Goal: Task Accomplishment & Management: Manage account settings

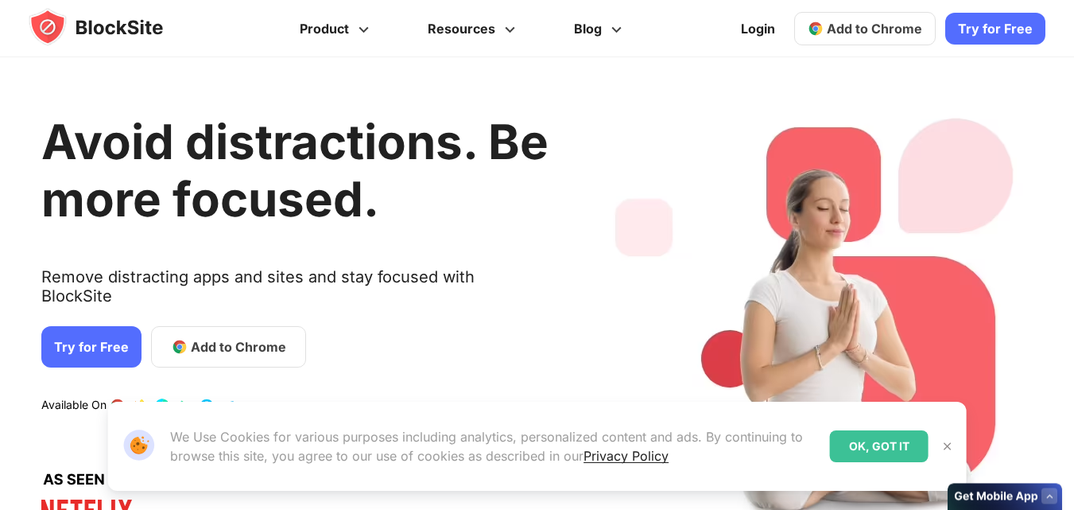
drag, startPoint x: 0, startPoint y: 0, endPoint x: 981, endPoint y: 25, distance: 981.7
click at [981, 25] on link "Try for Free" at bounding box center [996, 29] width 100 height 32
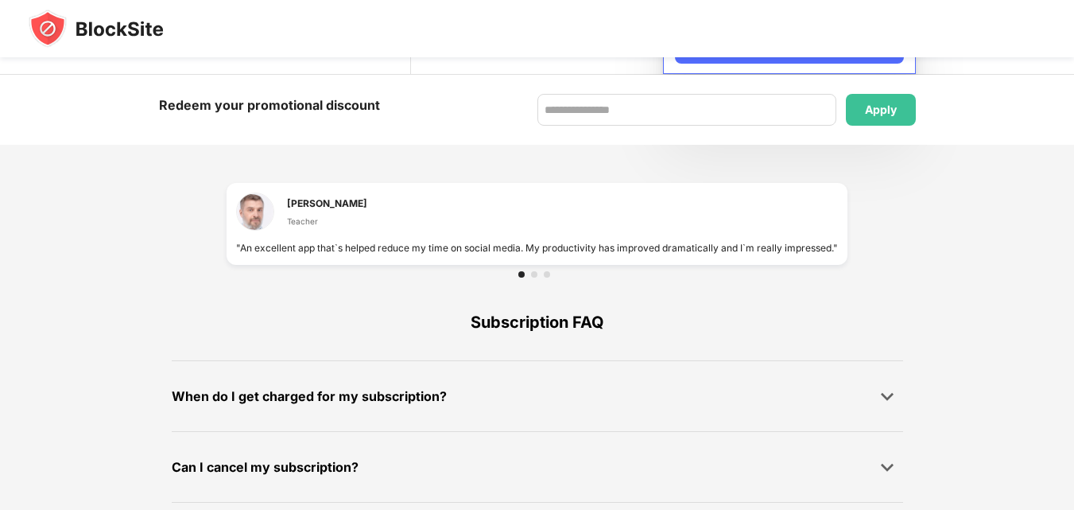
scroll to position [1121, 0]
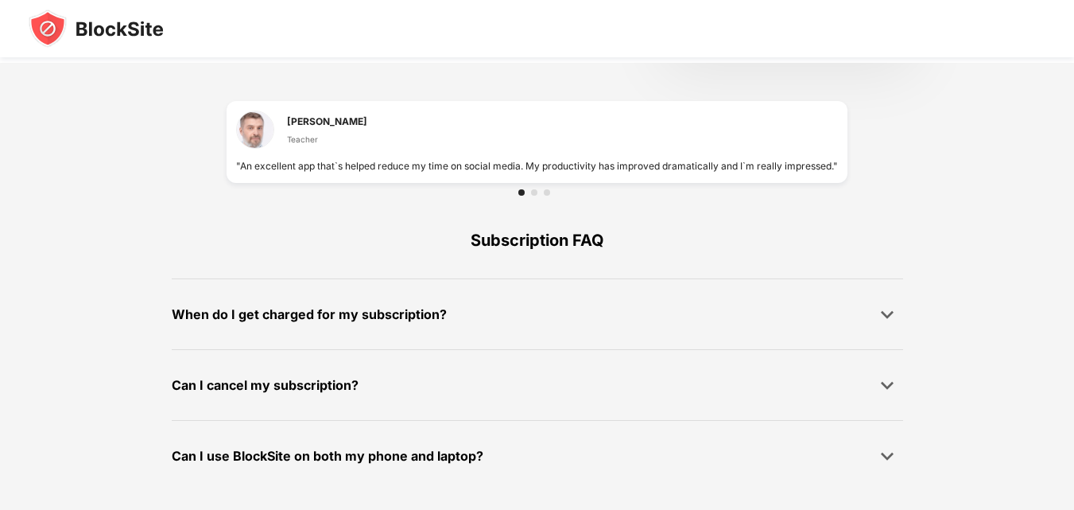
click at [157, 25] on img at bounding box center [96, 29] width 135 height 38
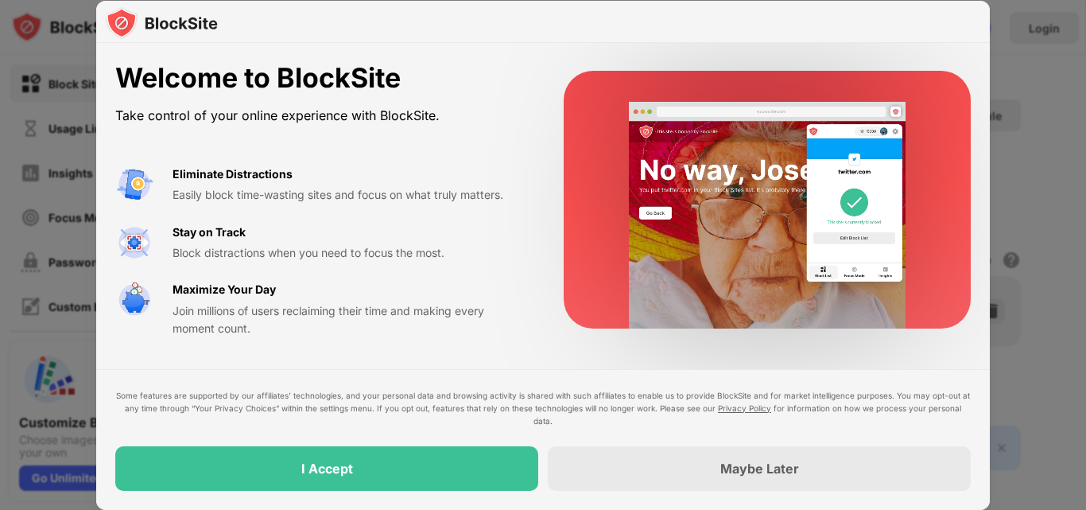
click at [775, 460] on div "Maybe Later" at bounding box center [760, 468] width 79 height 16
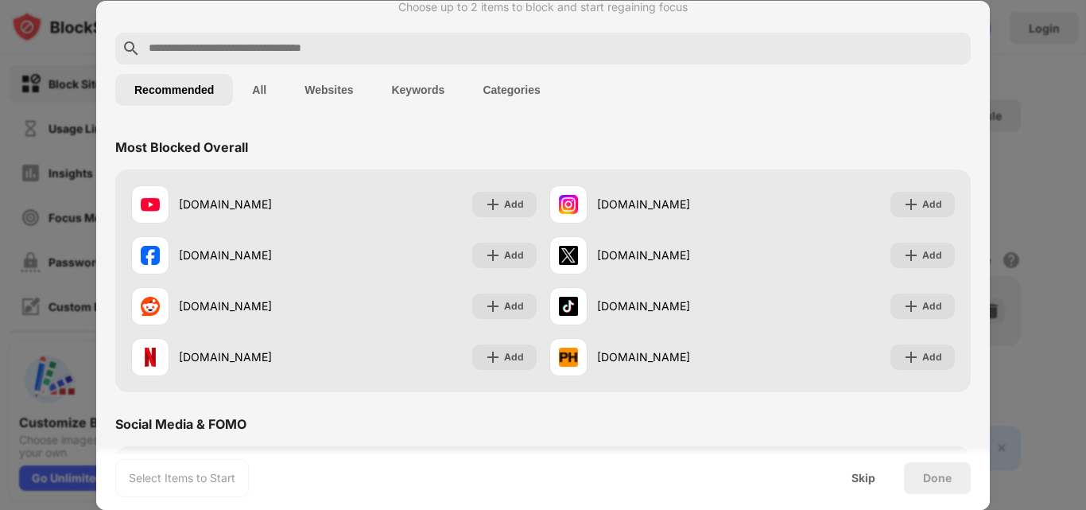
scroll to position [80, 0]
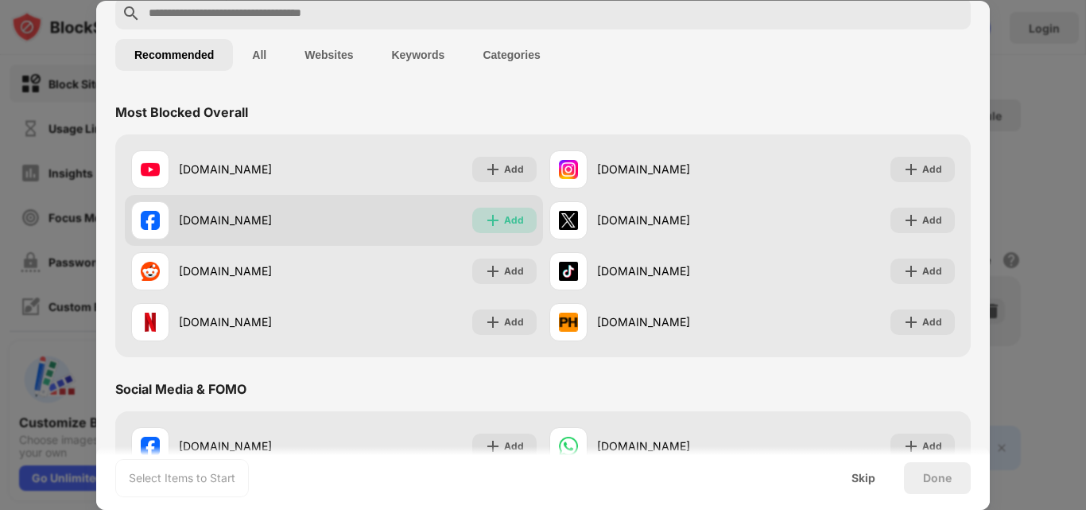
click at [504, 220] on div "Add" at bounding box center [514, 220] width 20 height 16
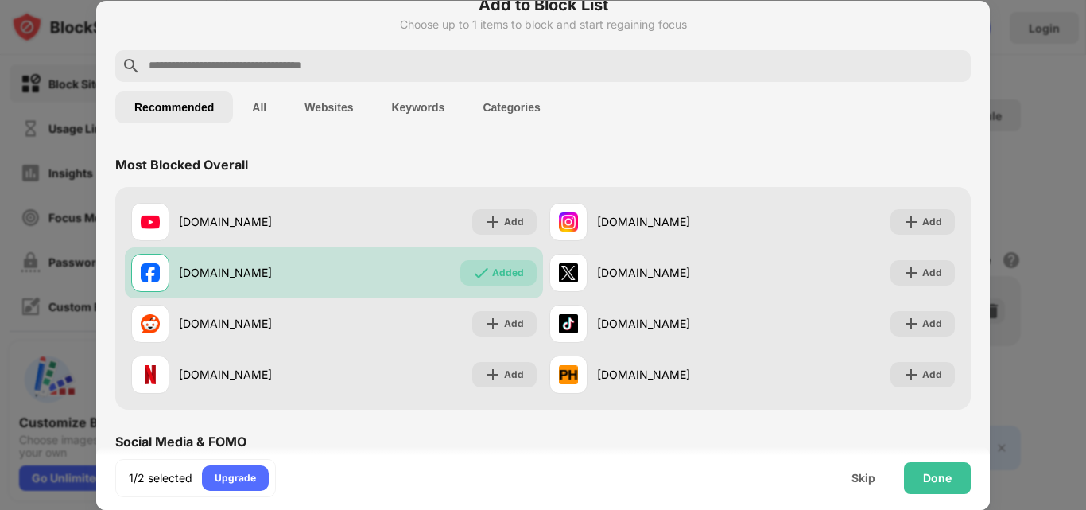
scroll to position [0, 0]
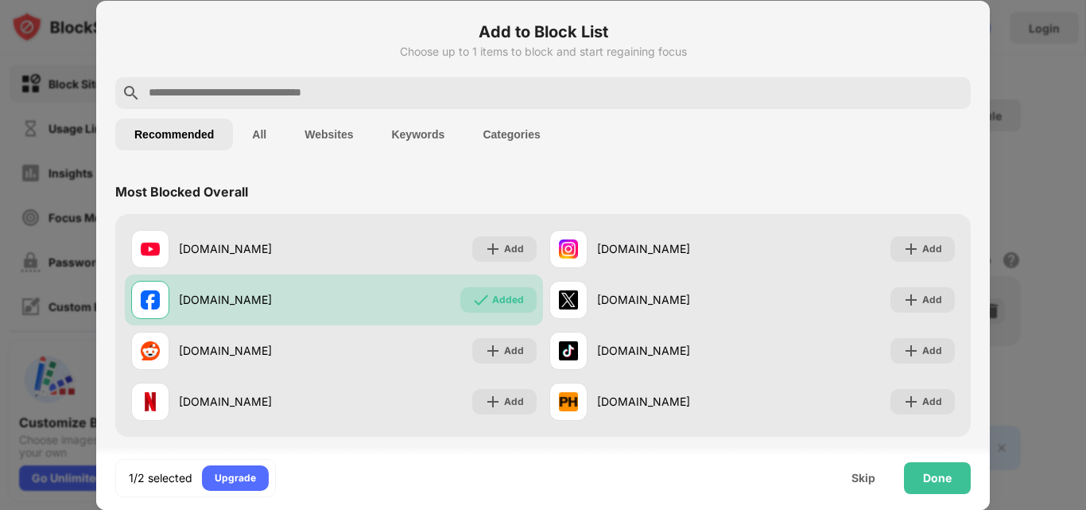
click at [551, 91] on input "text" at bounding box center [556, 93] width 818 height 19
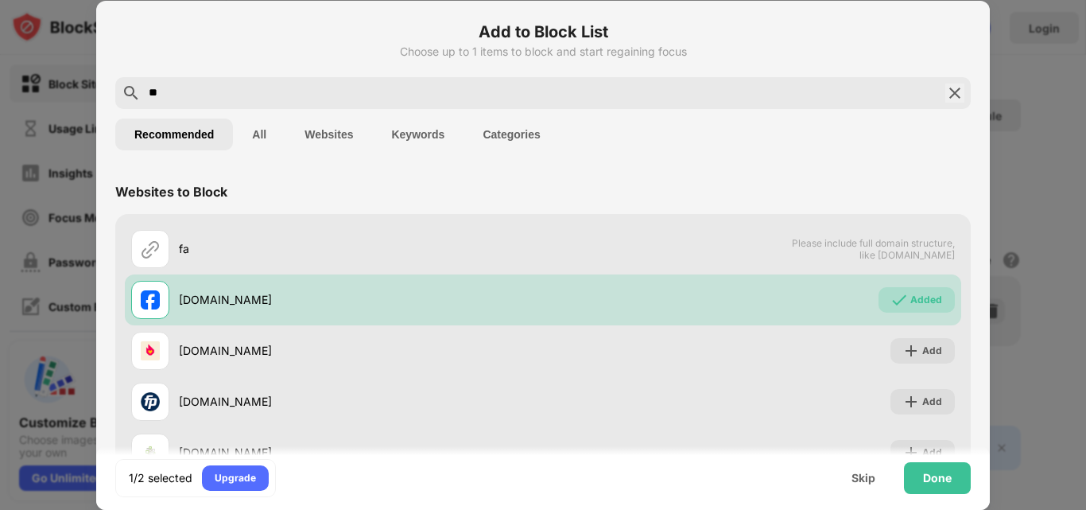
click at [297, 96] on input "**" at bounding box center [543, 93] width 792 height 19
type input "*"
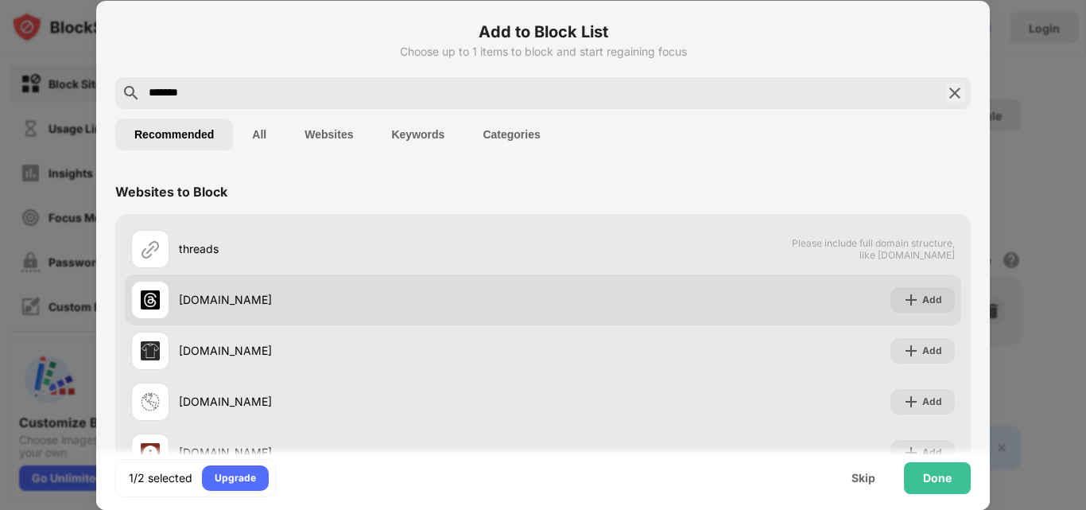
type input "*******"
click at [492, 283] on div "threads.com" at bounding box center [337, 300] width 412 height 38
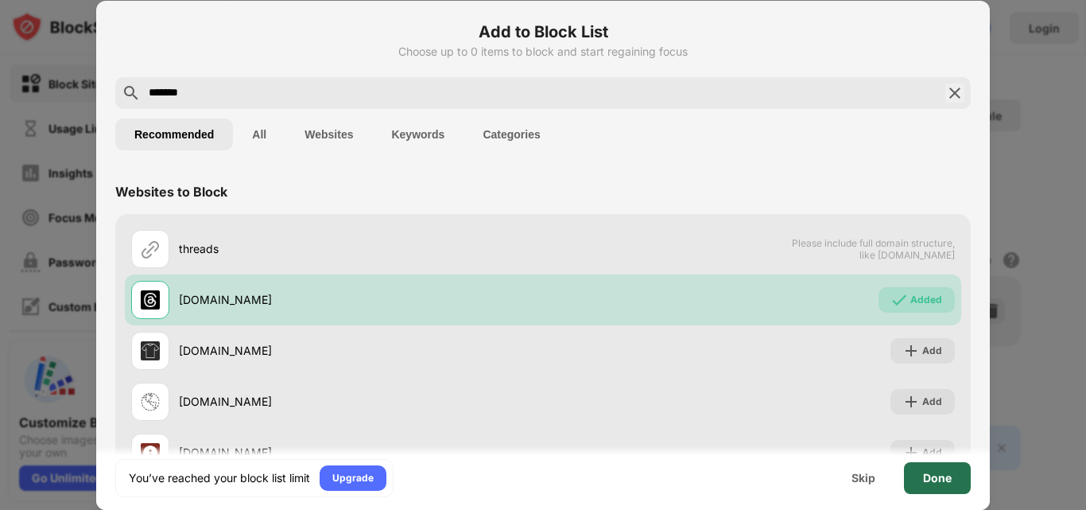
click at [934, 472] on div "Done" at bounding box center [937, 478] width 29 height 13
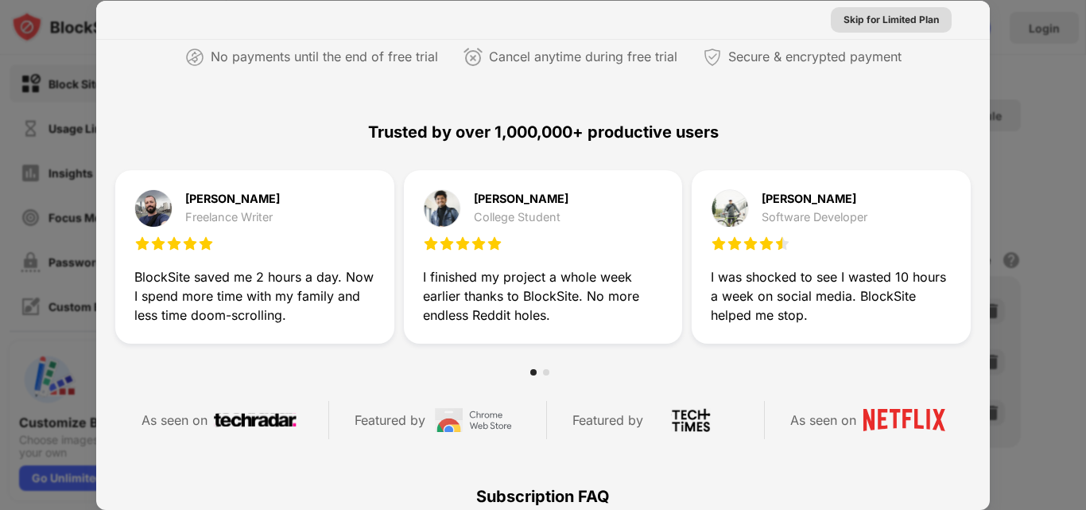
click at [893, 17] on div "Skip for Limited Plan" at bounding box center [891, 20] width 95 height 16
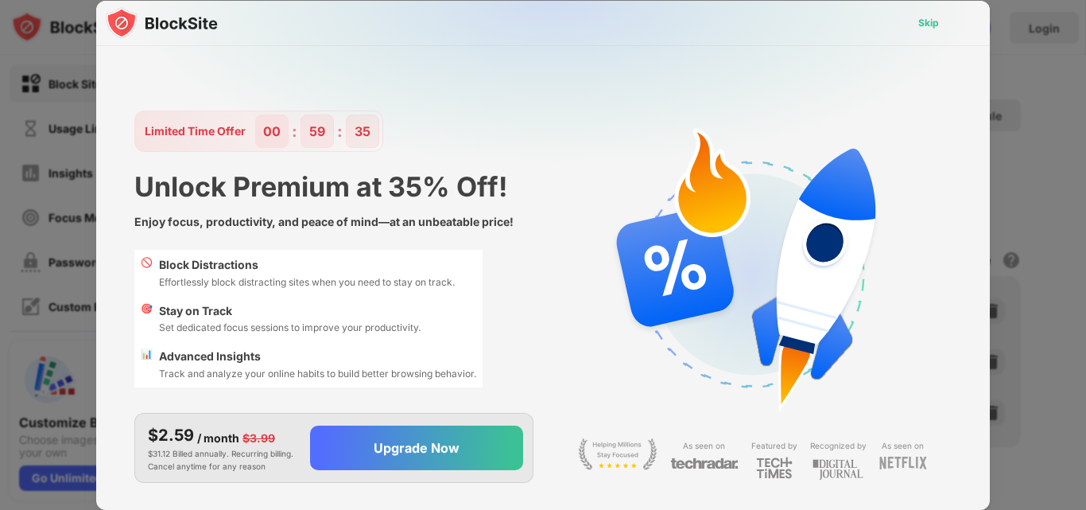
click at [917, 18] on div "Skip" at bounding box center [929, 22] width 46 height 25
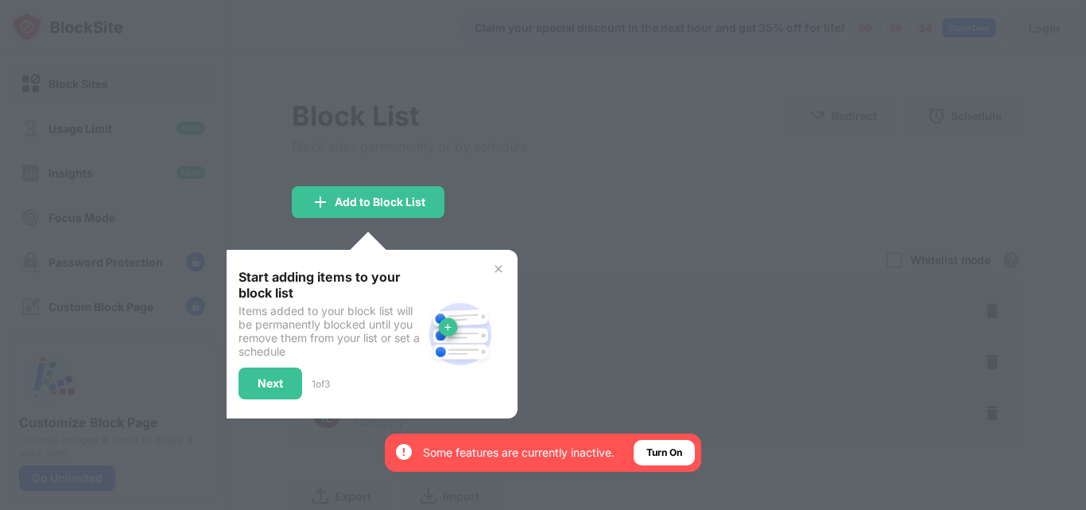
click at [636, 234] on div at bounding box center [543, 255] width 1086 height 510
click at [492, 268] on img at bounding box center [498, 268] width 13 height 13
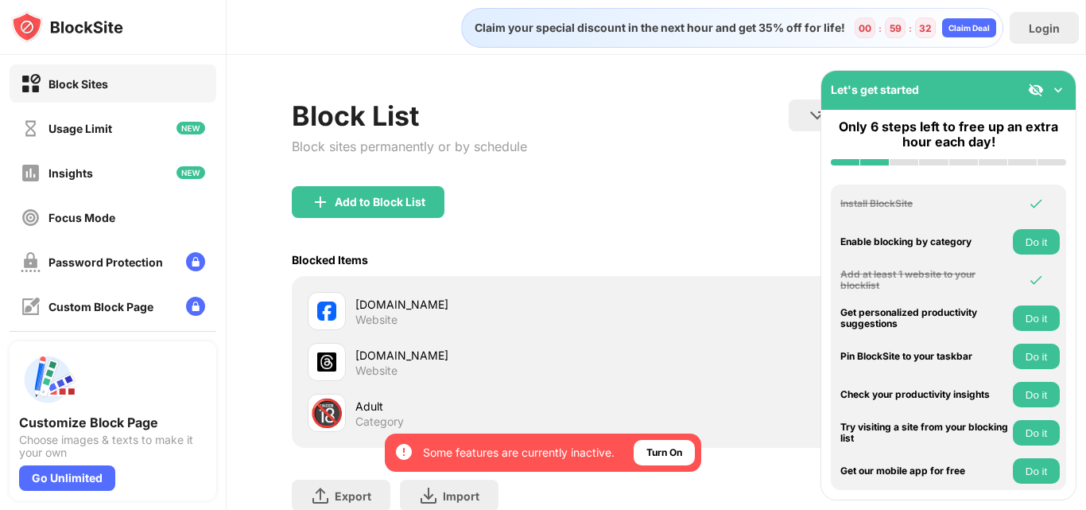
scroll to position [119, 0]
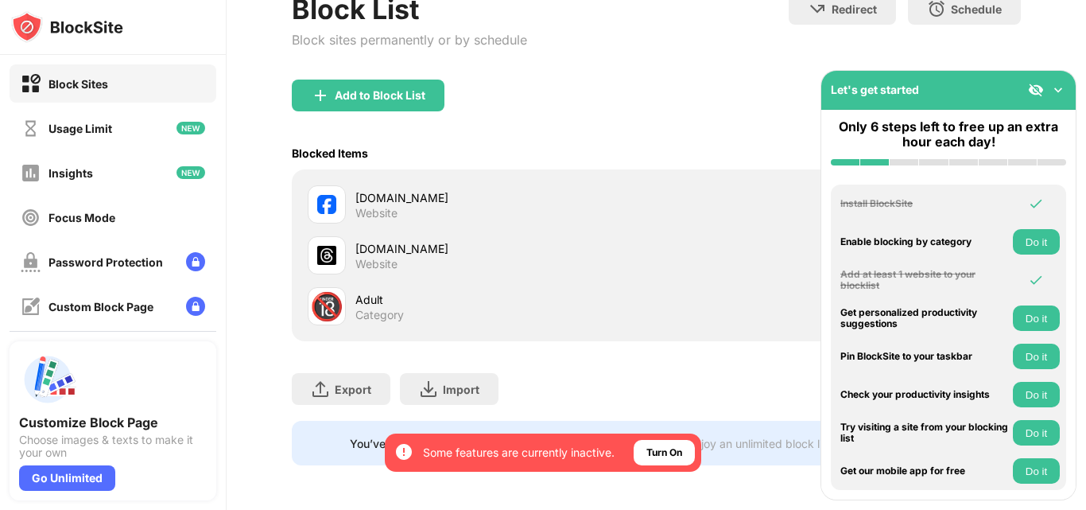
click at [1050, 87] on div at bounding box center [1047, 90] width 38 height 16
click at [1057, 89] on img at bounding box center [1059, 90] width 16 height 16
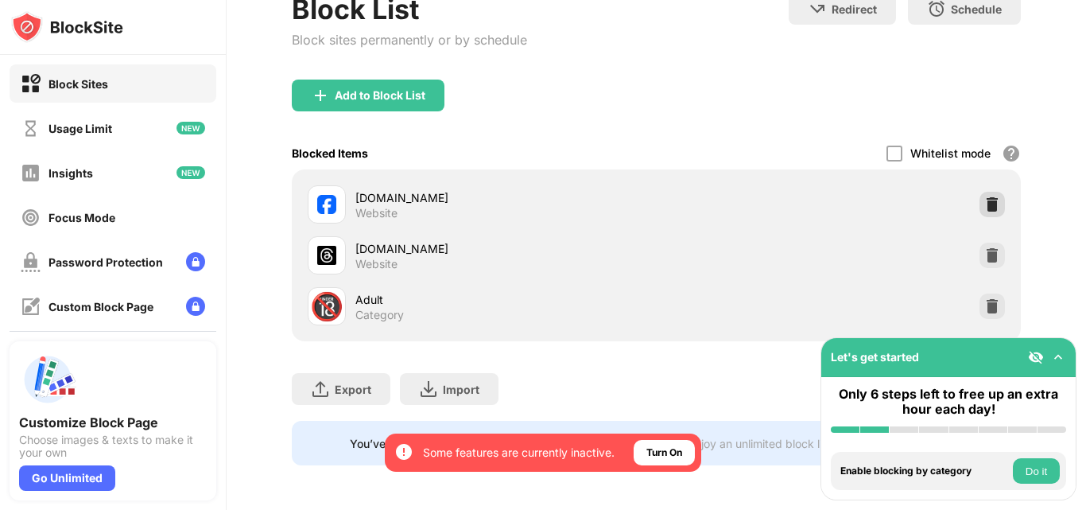
click at [985, 196] on img at bounding box center [993, 204] width 16 height 16
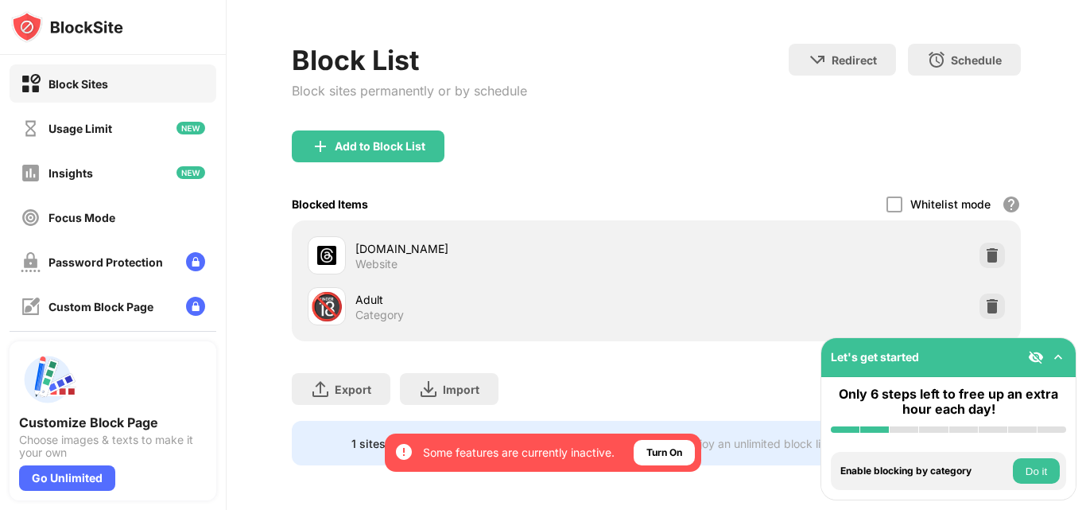
scroll to position [68, 0]
click at [420, 140] on div "Add to Block List" at bounding box center [380, 146] width 91 height 13
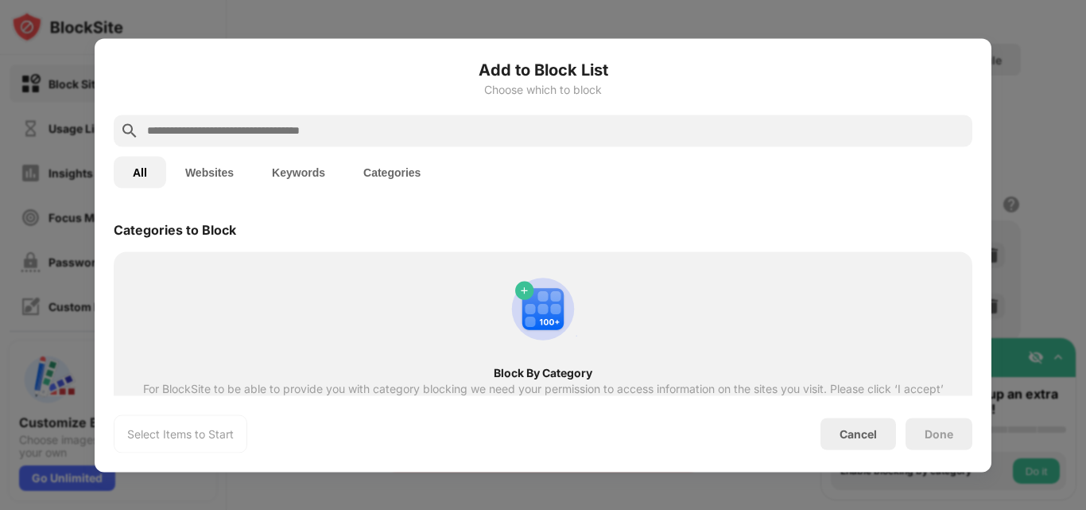
click at [538, 119] on div at bounding box center [543, 131] width 859 height 32
click at [541, 128] on input "text" at bounding box center [556, 130] width 821 height 19
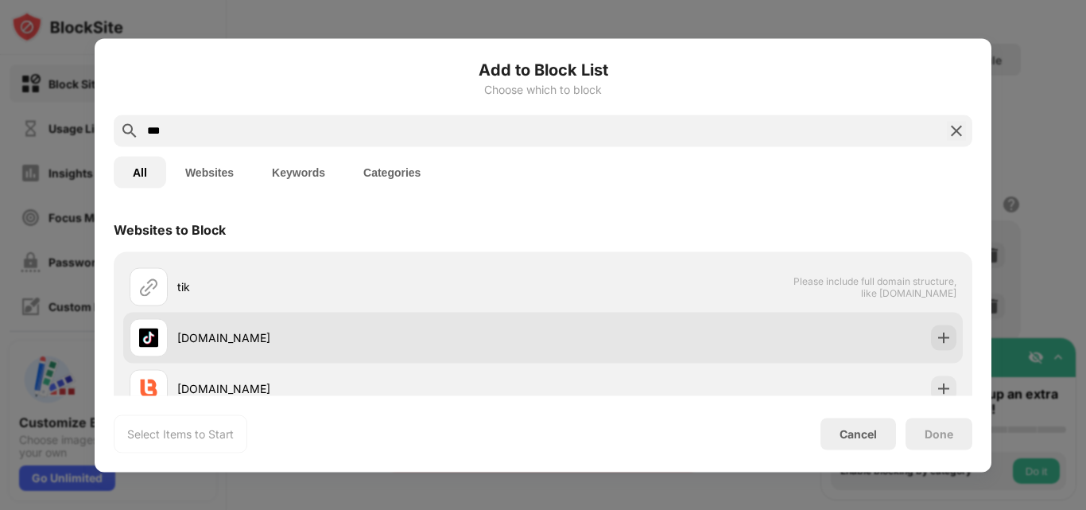
type input "***"
click at [908, 343] on div "tiktok.com" at bounding box center [543, 337] width 840 height 51
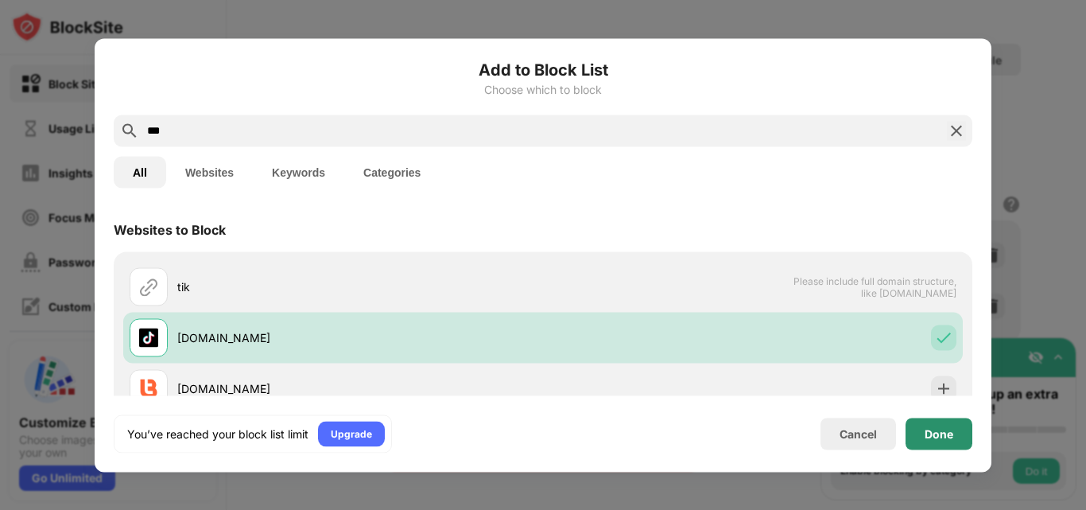
click at [928, 440] on div "Done" at bounding box center [939, 434] width 67 height 32
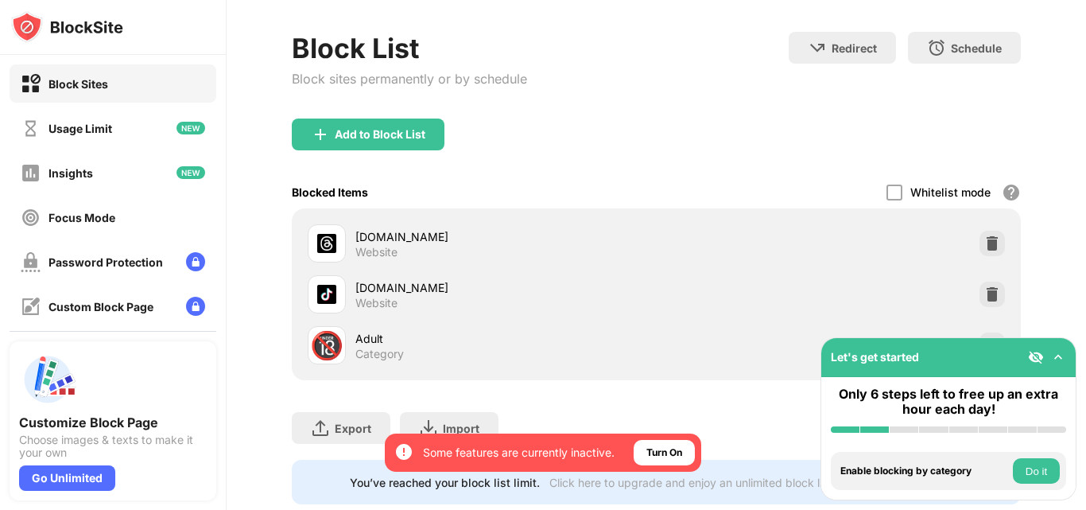
scroll to position [119, 0]
